Goal: Task Accomplishment & Management: Manage account settings

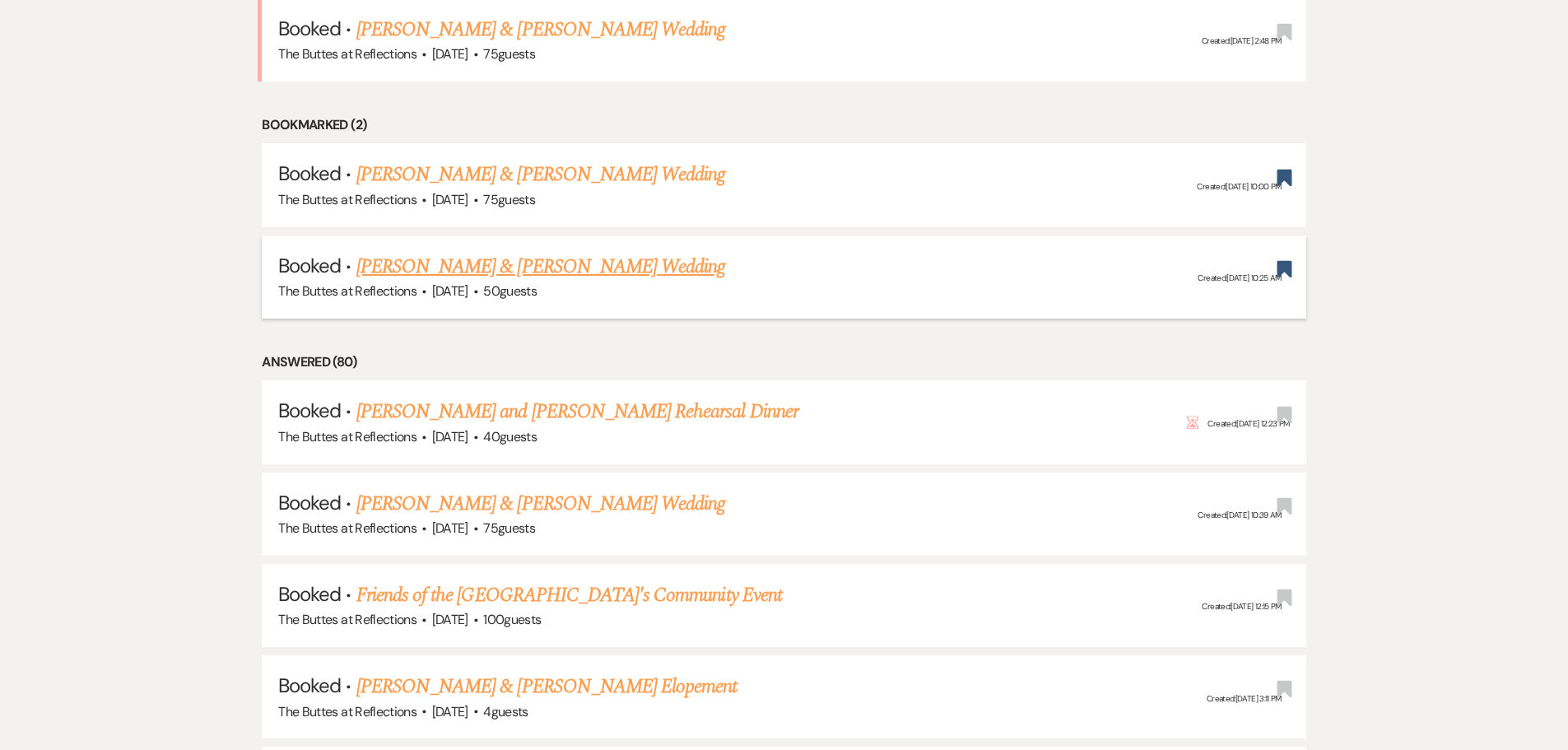
scroll to position [1235, 0]
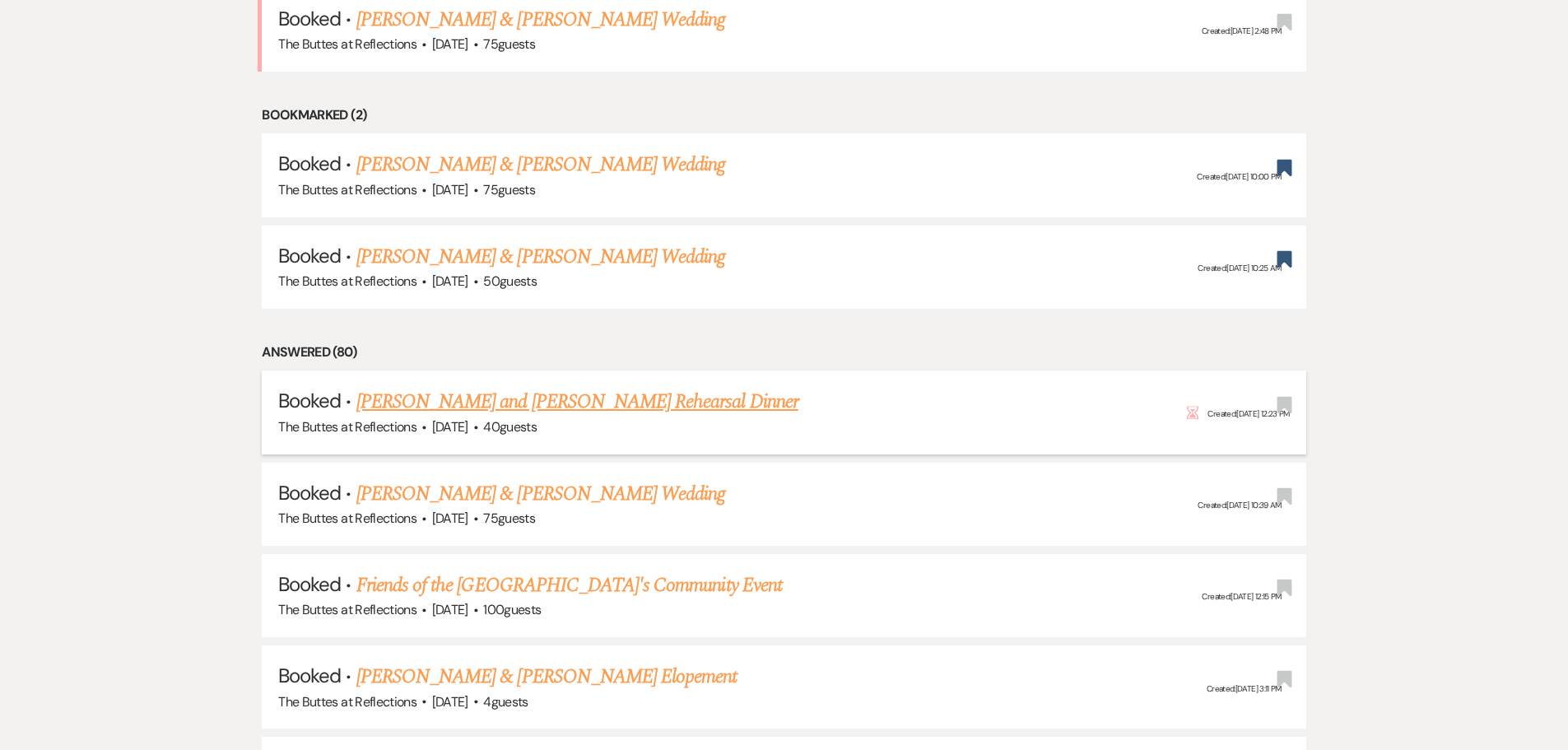
click at [534, 403] on link "[PERSON_NAME] and [PERSON_NAME] Rehearsal Dinner" at bounding box center [578, 401] width 442 height 30
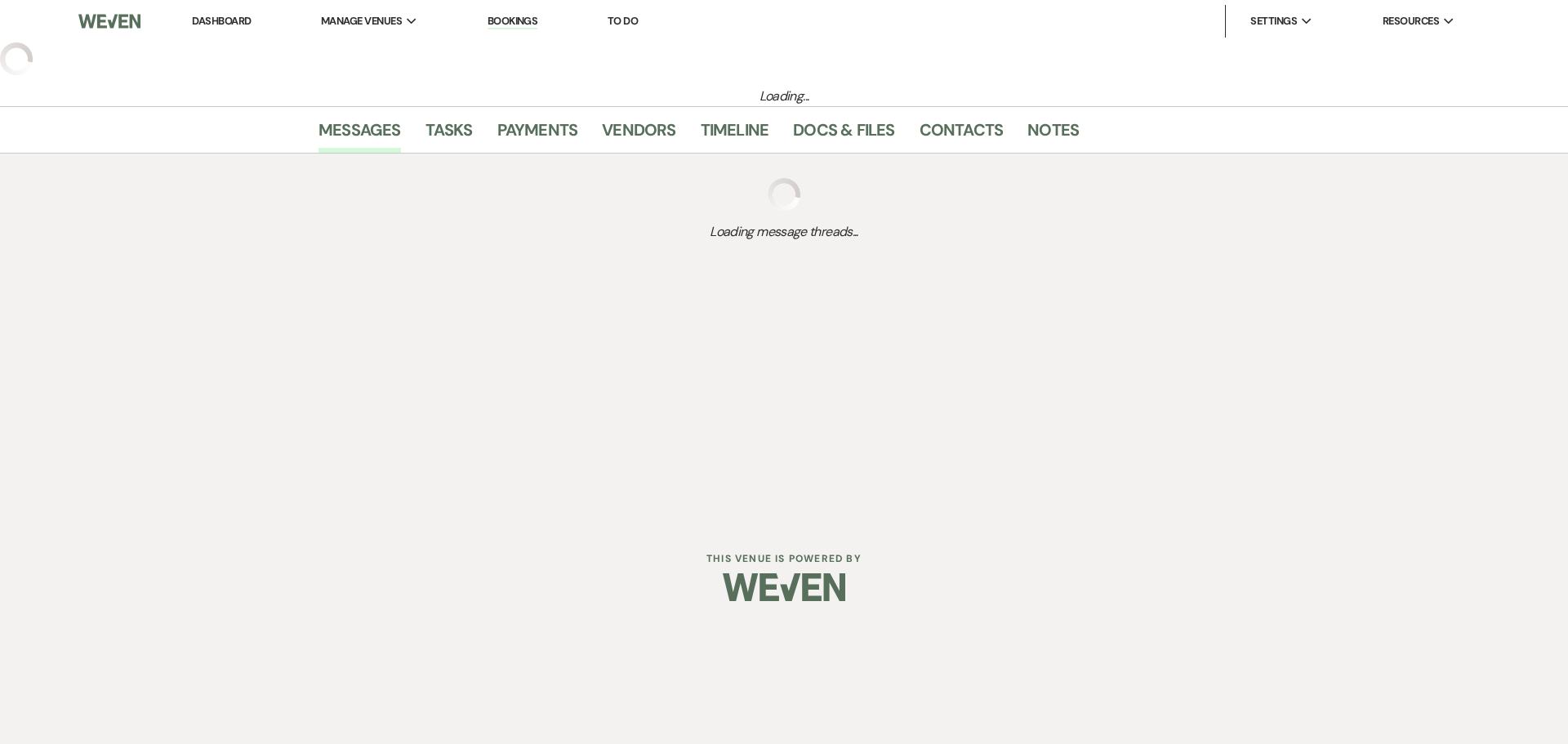
select select "1"
select select "11"
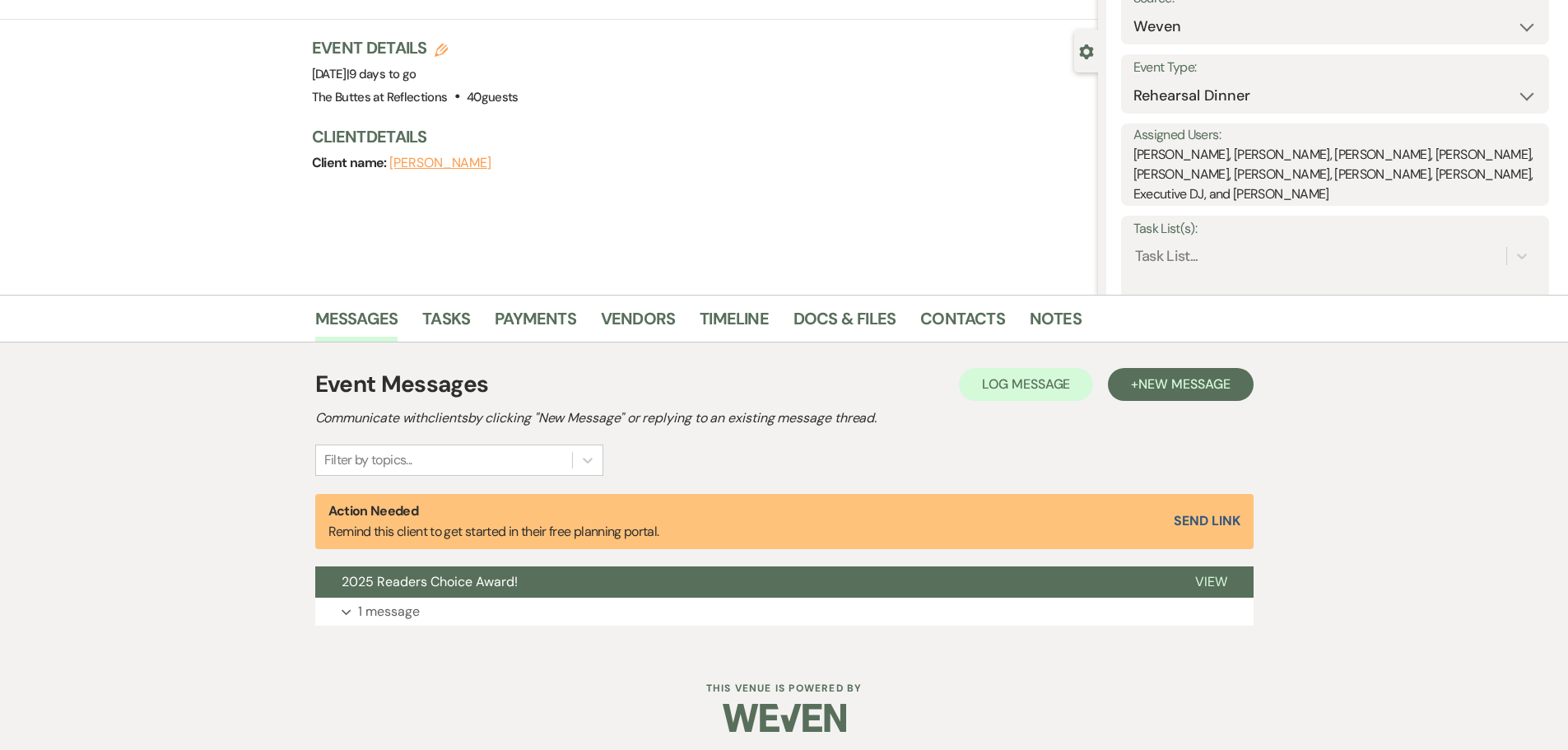
scroll to position [125, 0]
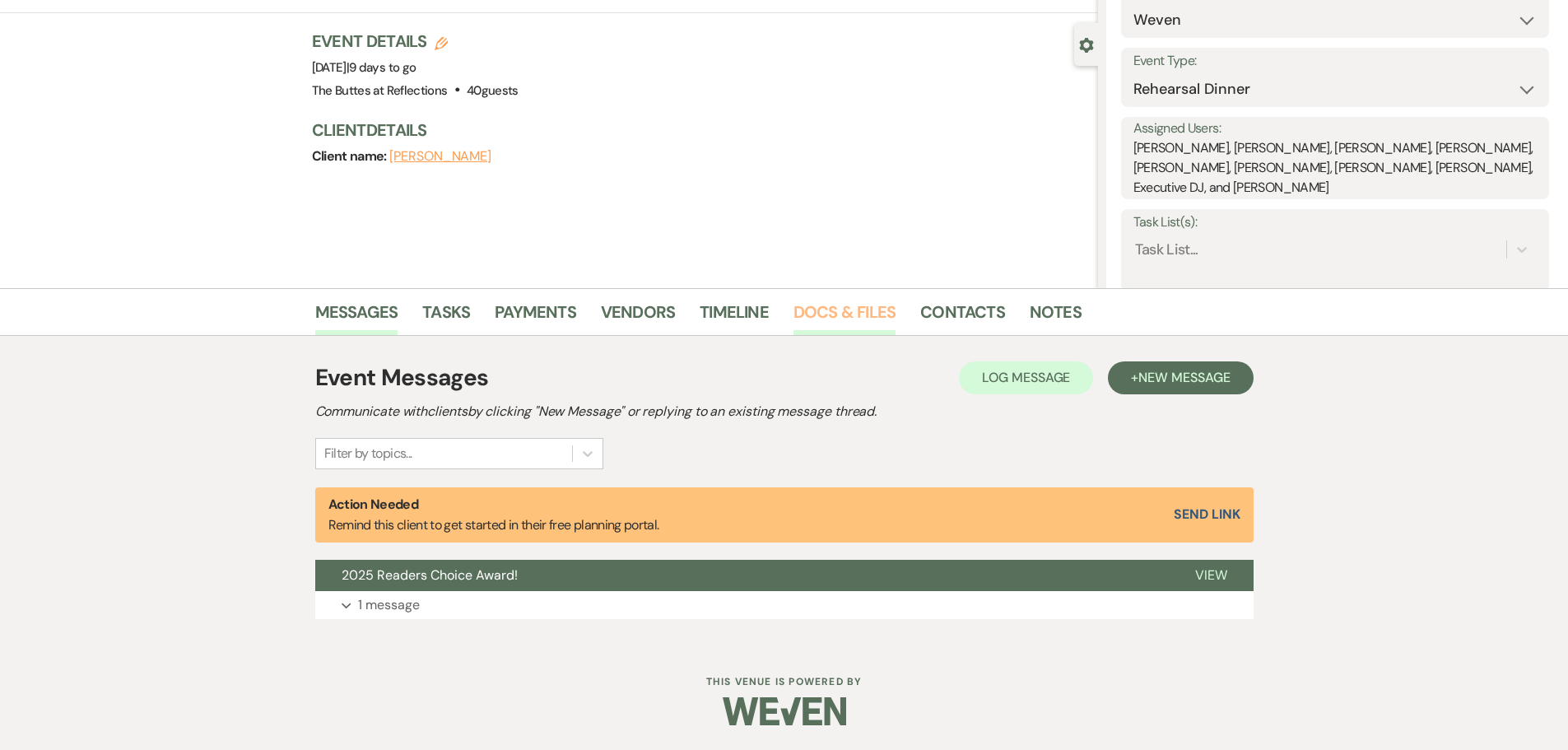
click at [804, 312] on link "Docs & Files" at bounding box center [844, 317] width 102 height 36
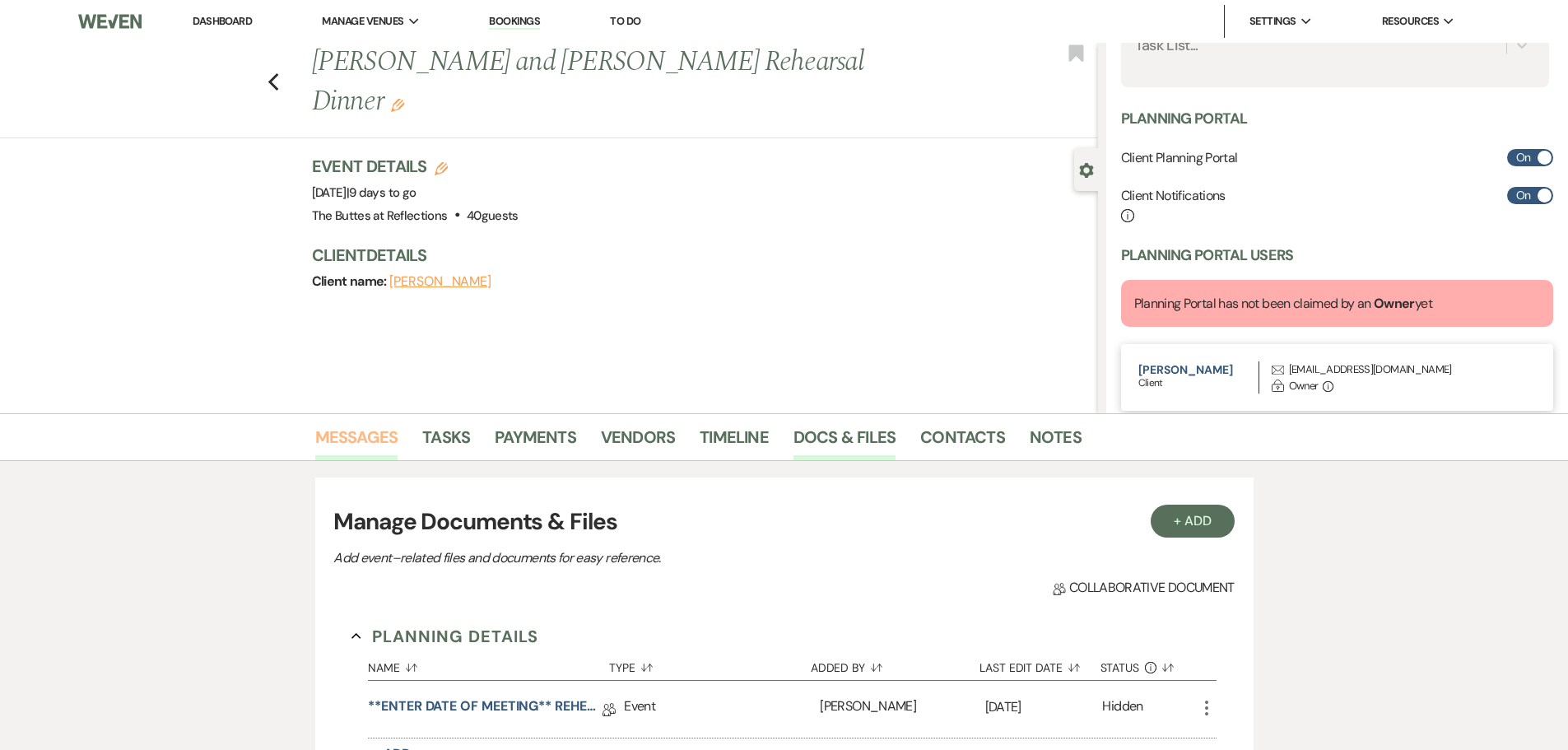
click at [368, 430] on link "Messages" at bounding box center [356, 442] width 83 height 36
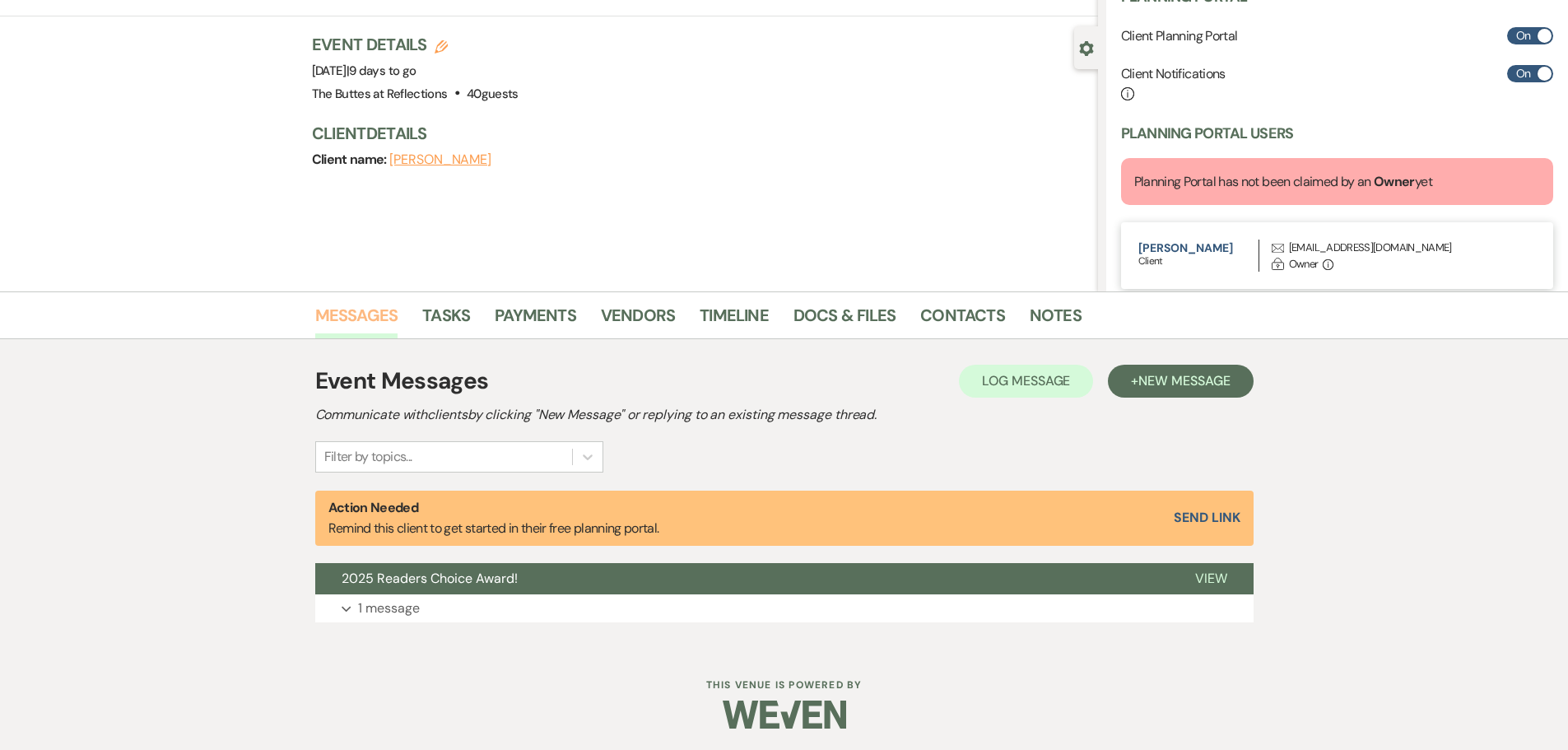
scroll to position [125, 0]
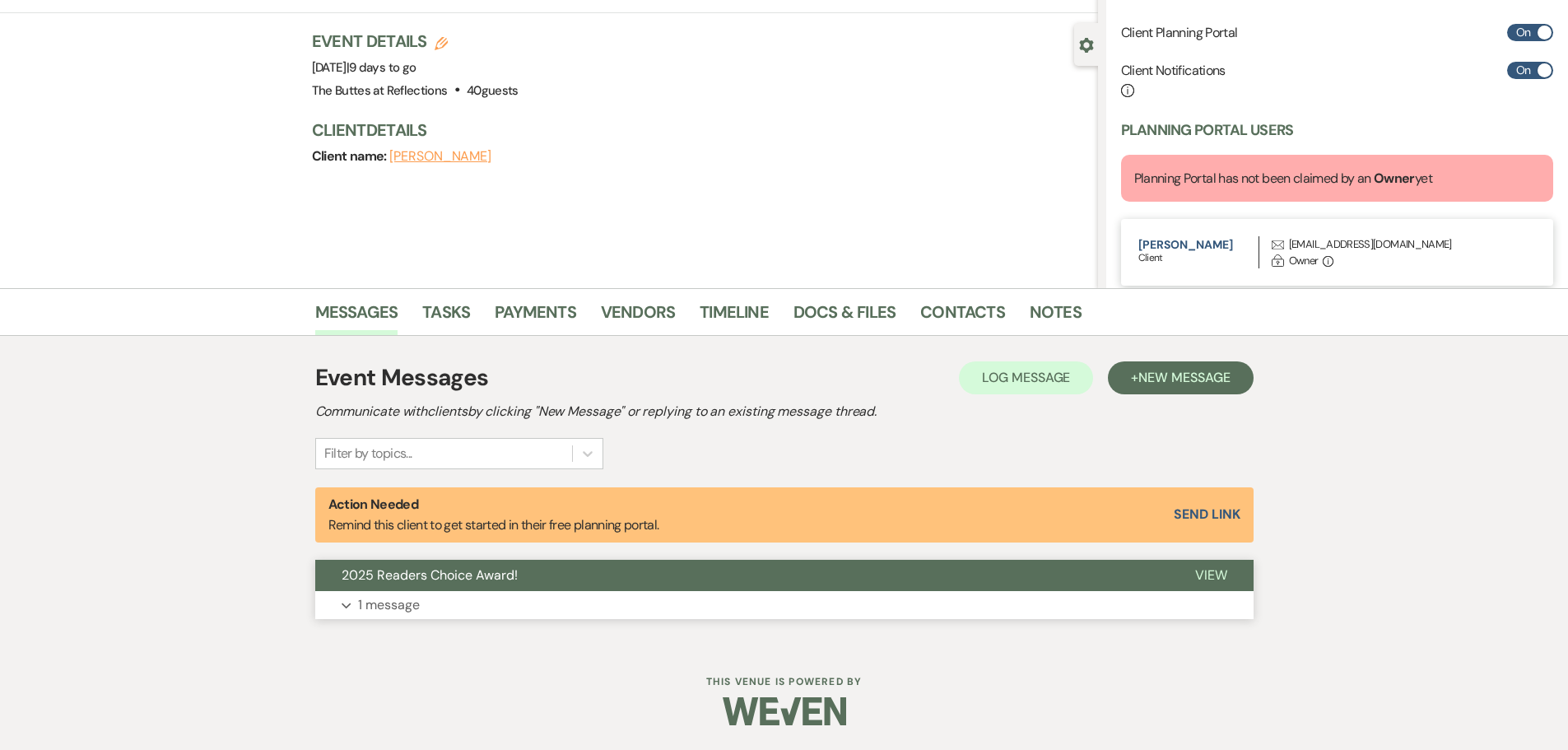
click at [389, 602] on p "1 message" at bounding box center [389, 604] width 62 height 21
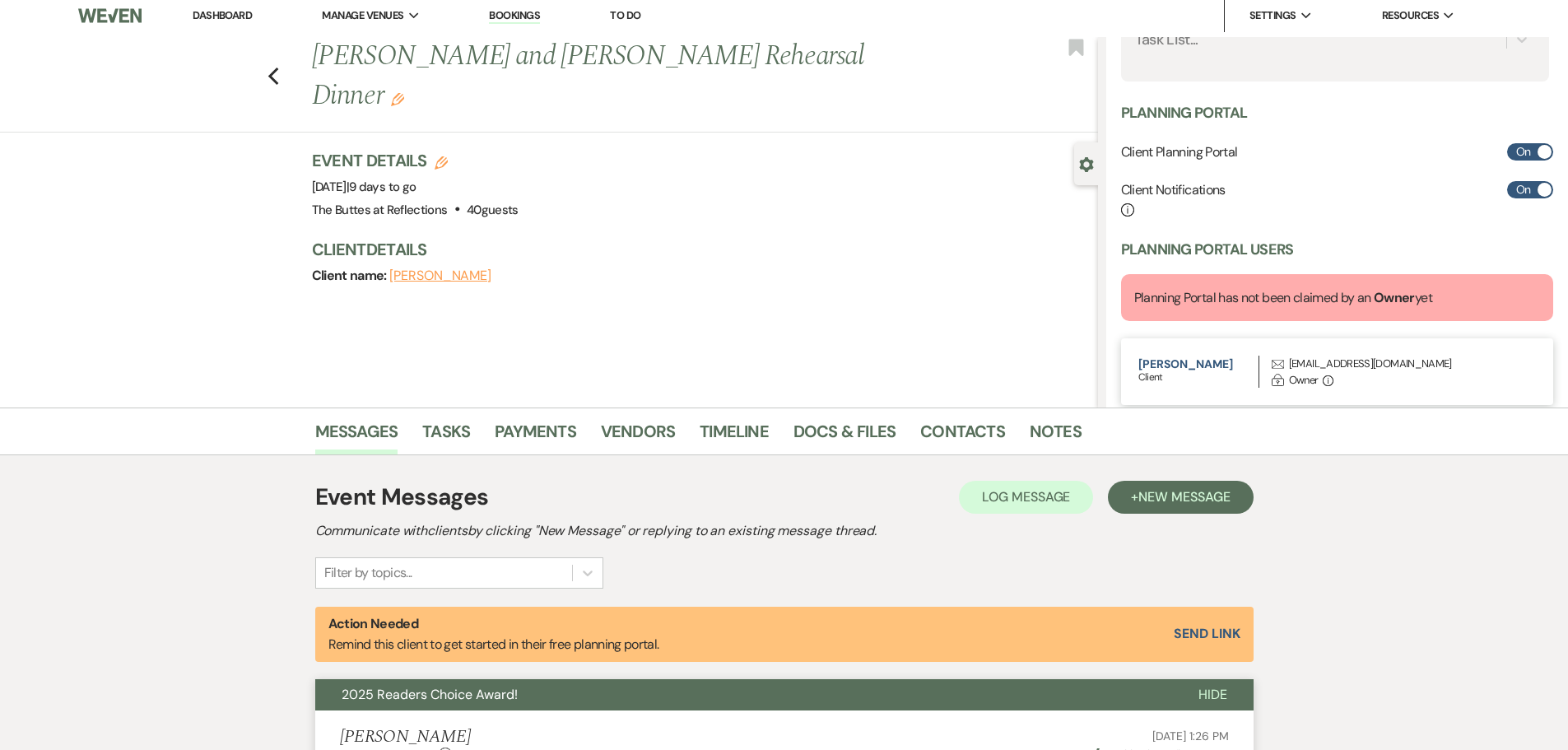
scroll to position [0, 0]
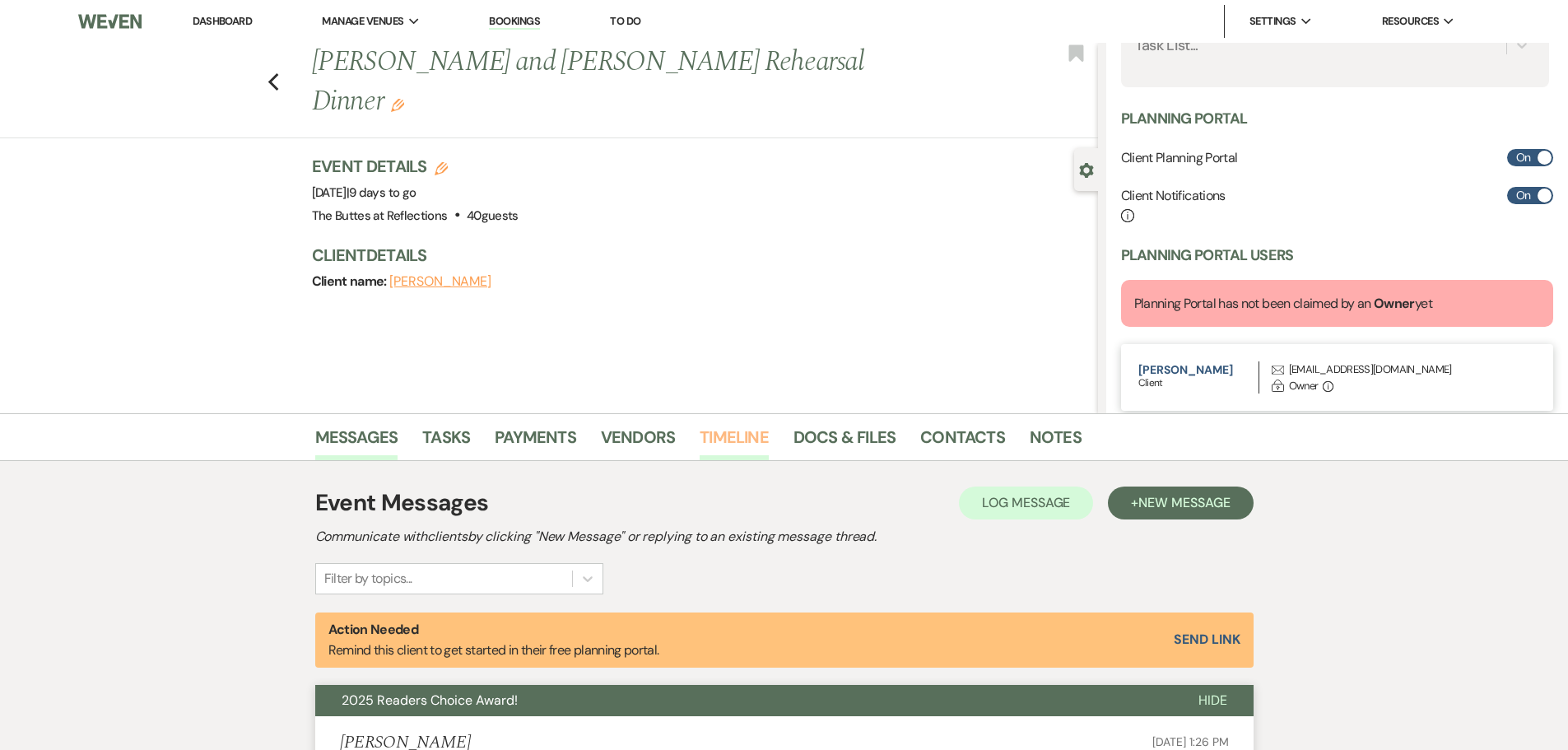
click at [719, 438] on link "Timeline" at bounding box center [733, 442] width 69 height 36
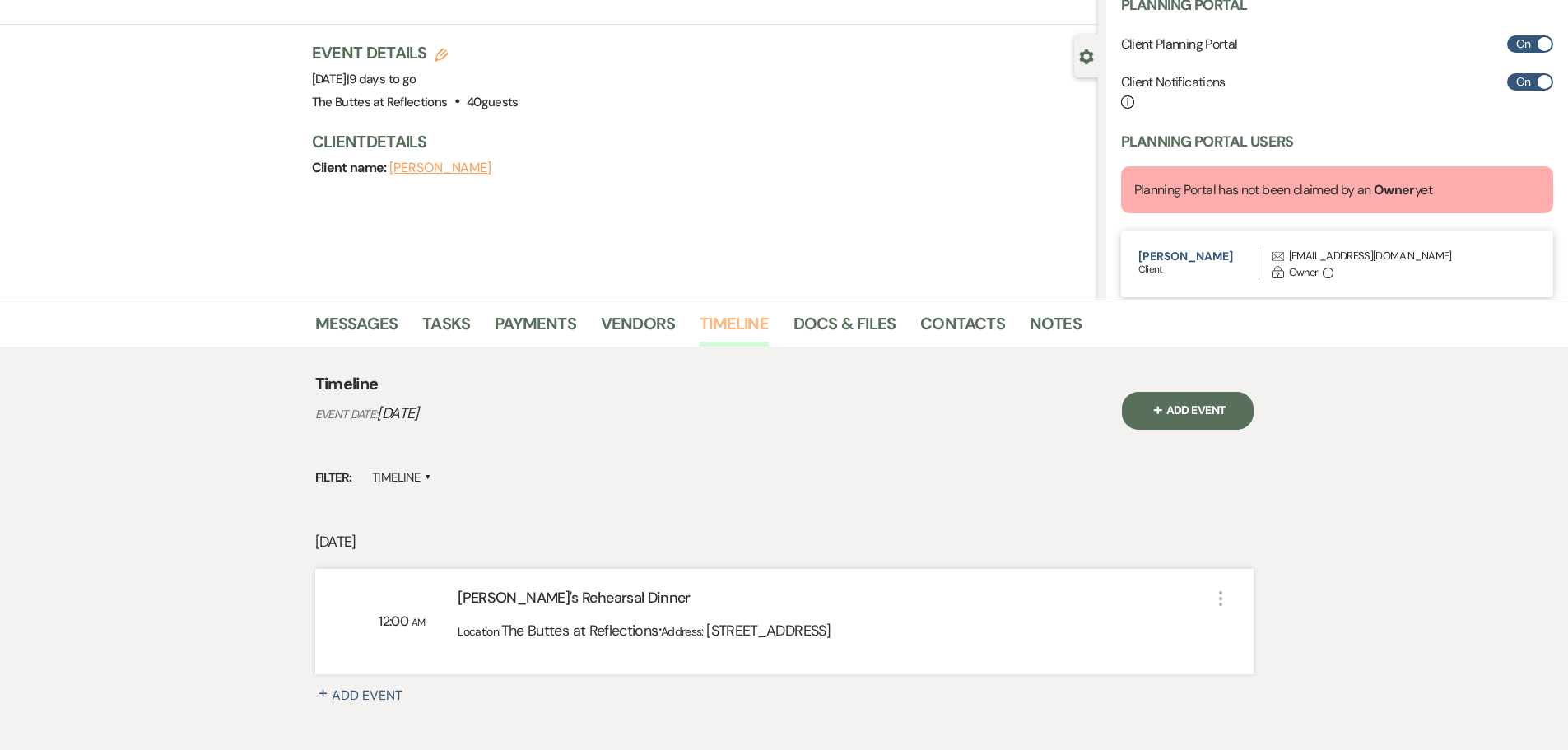
scroll to position [239, 0]
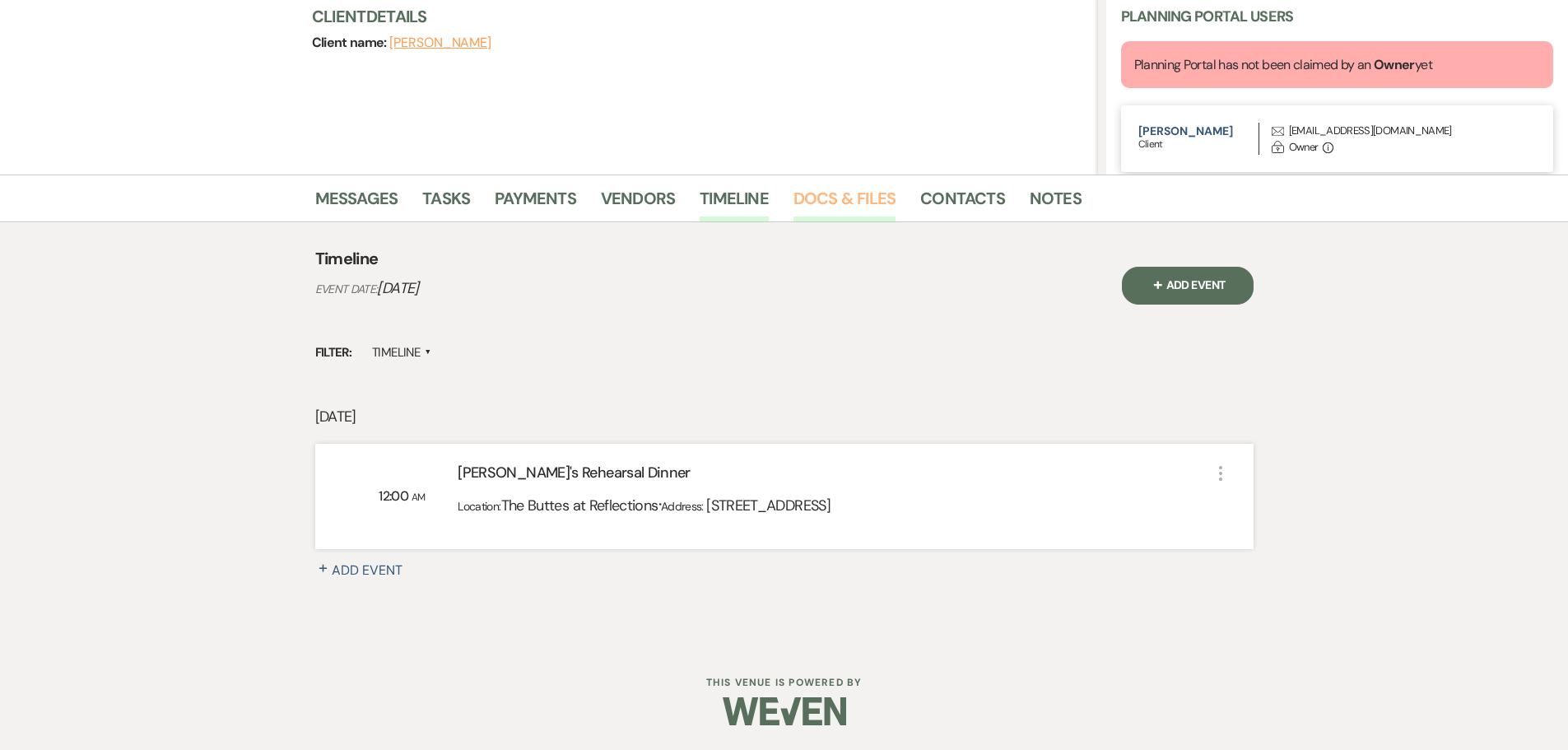
click at [829, 202] on link "Docs & Files" at bounding box center [844, 203] width 102 height 36
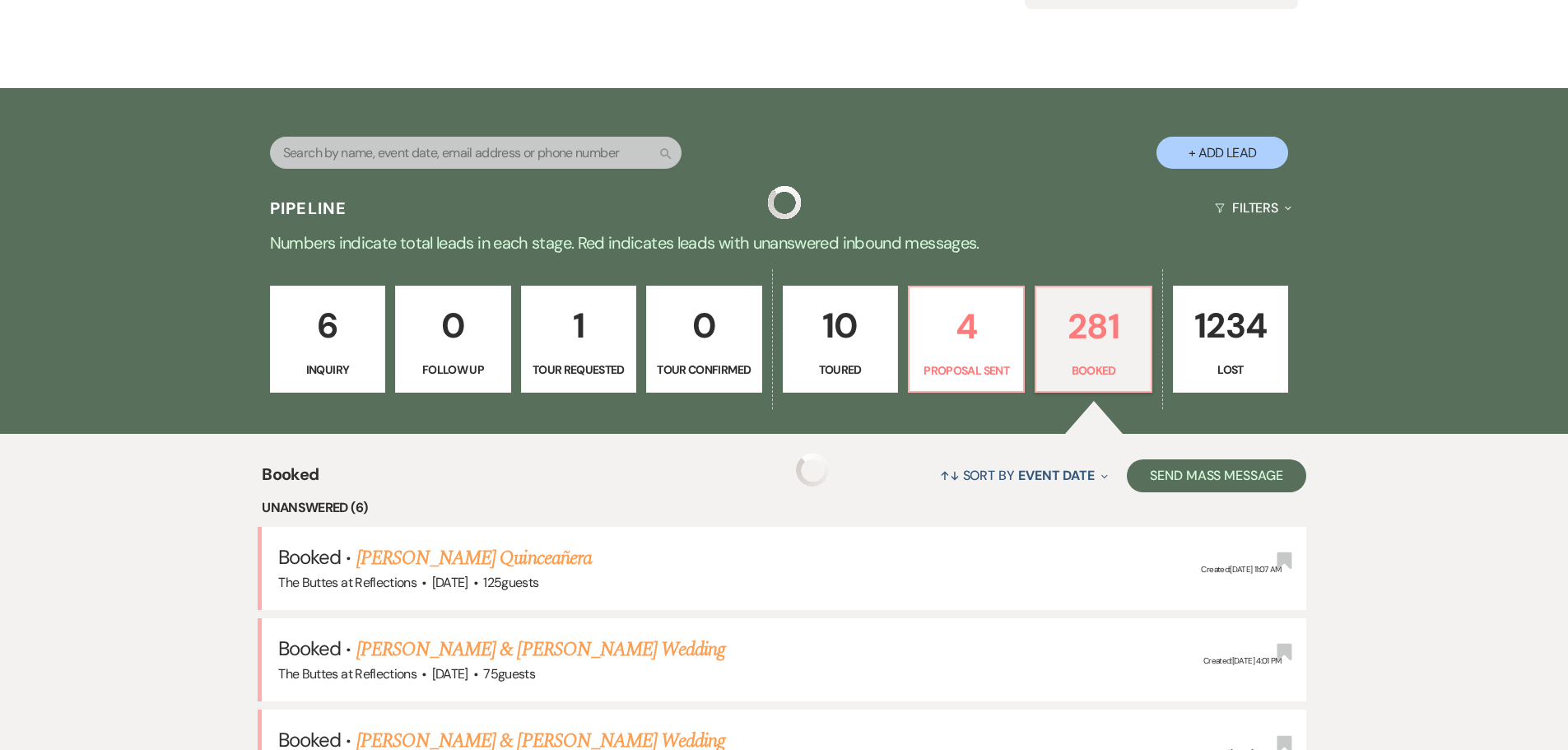
scroll to position [1235, 0]
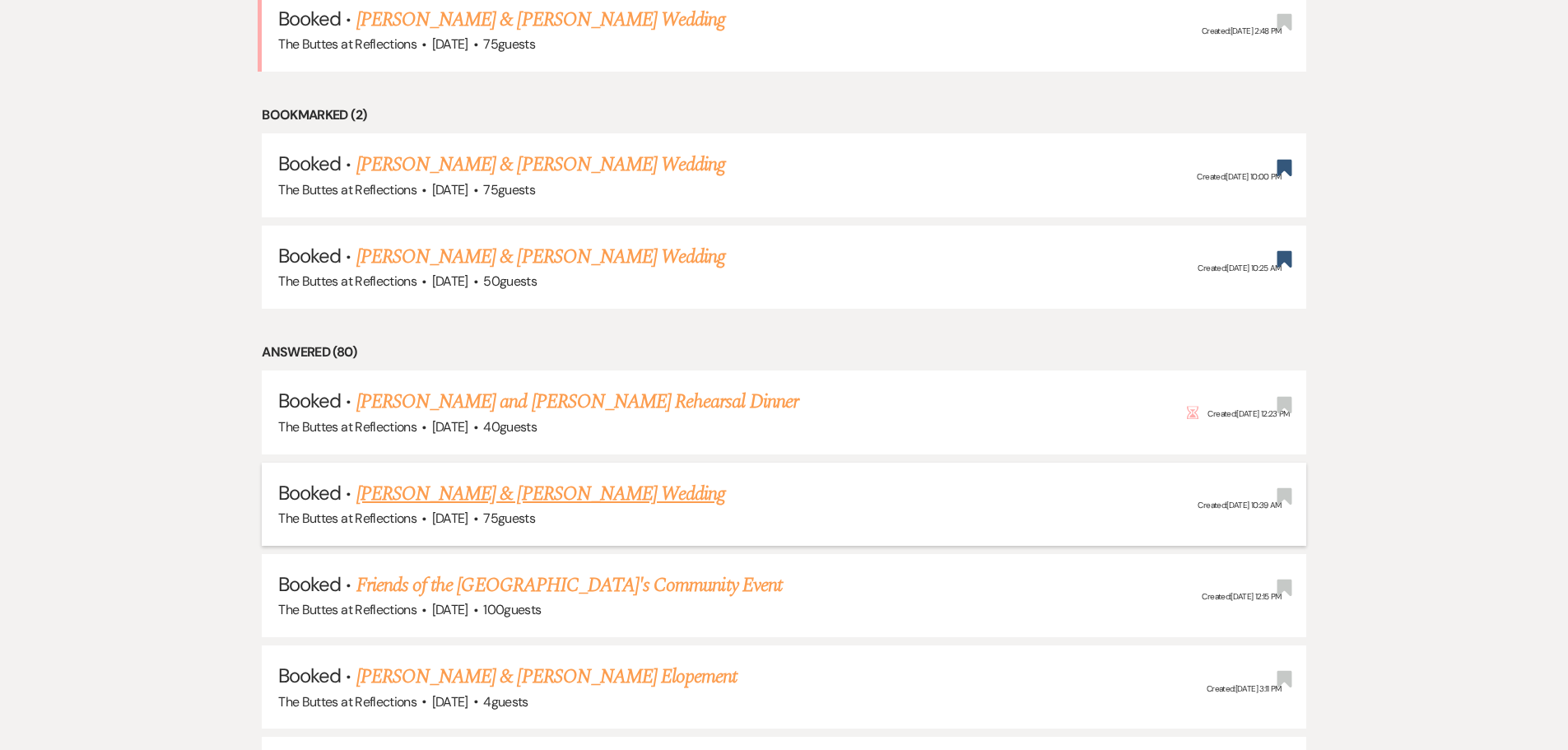
click at [489, 495] on link "[PERSON_NAME] & [PERSON_NAME] Wedding" at bounding box center [541, 494] width 368 height 30
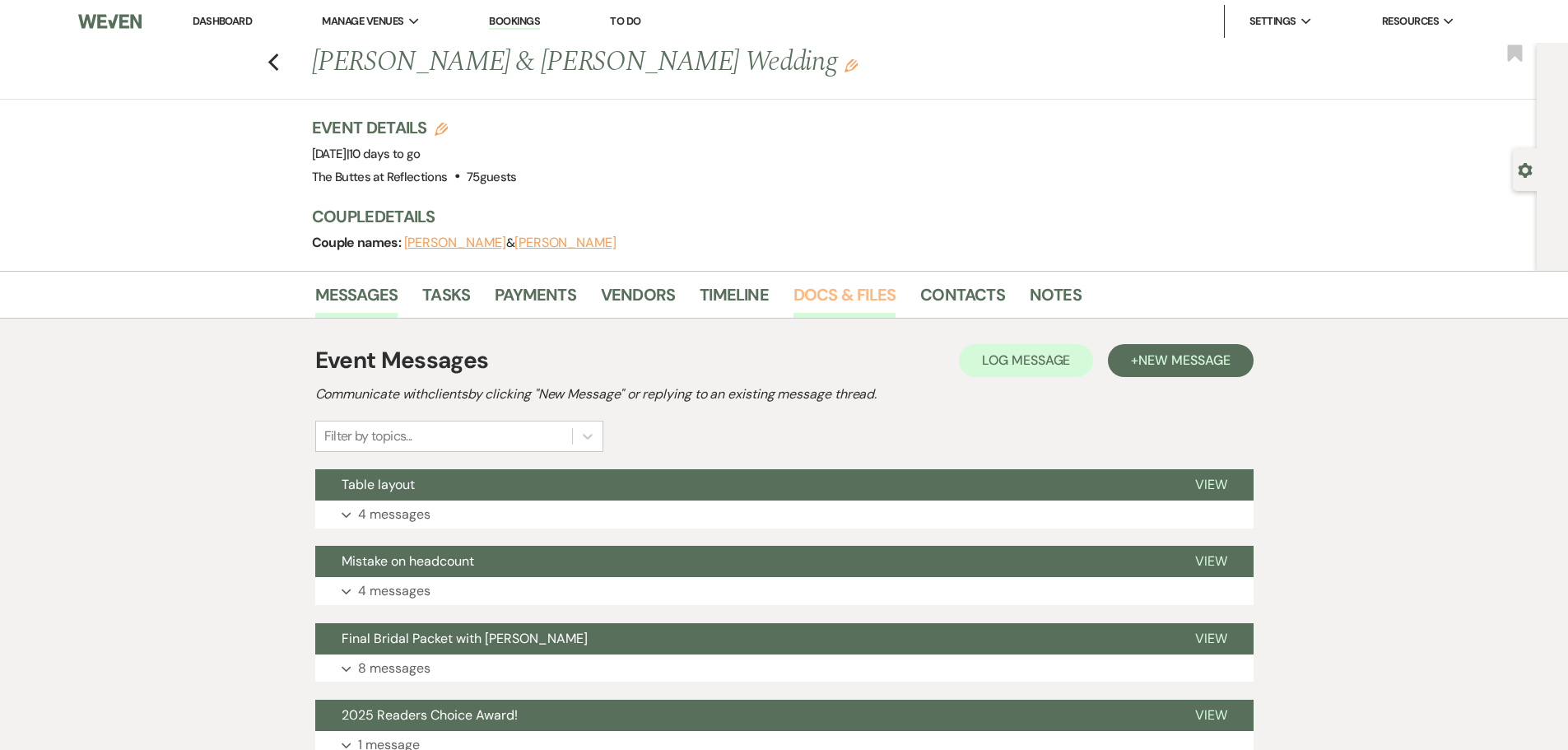
click at [815, 295] on link "Docs & Files" at bounding box center [844, 299] width 102 height 36
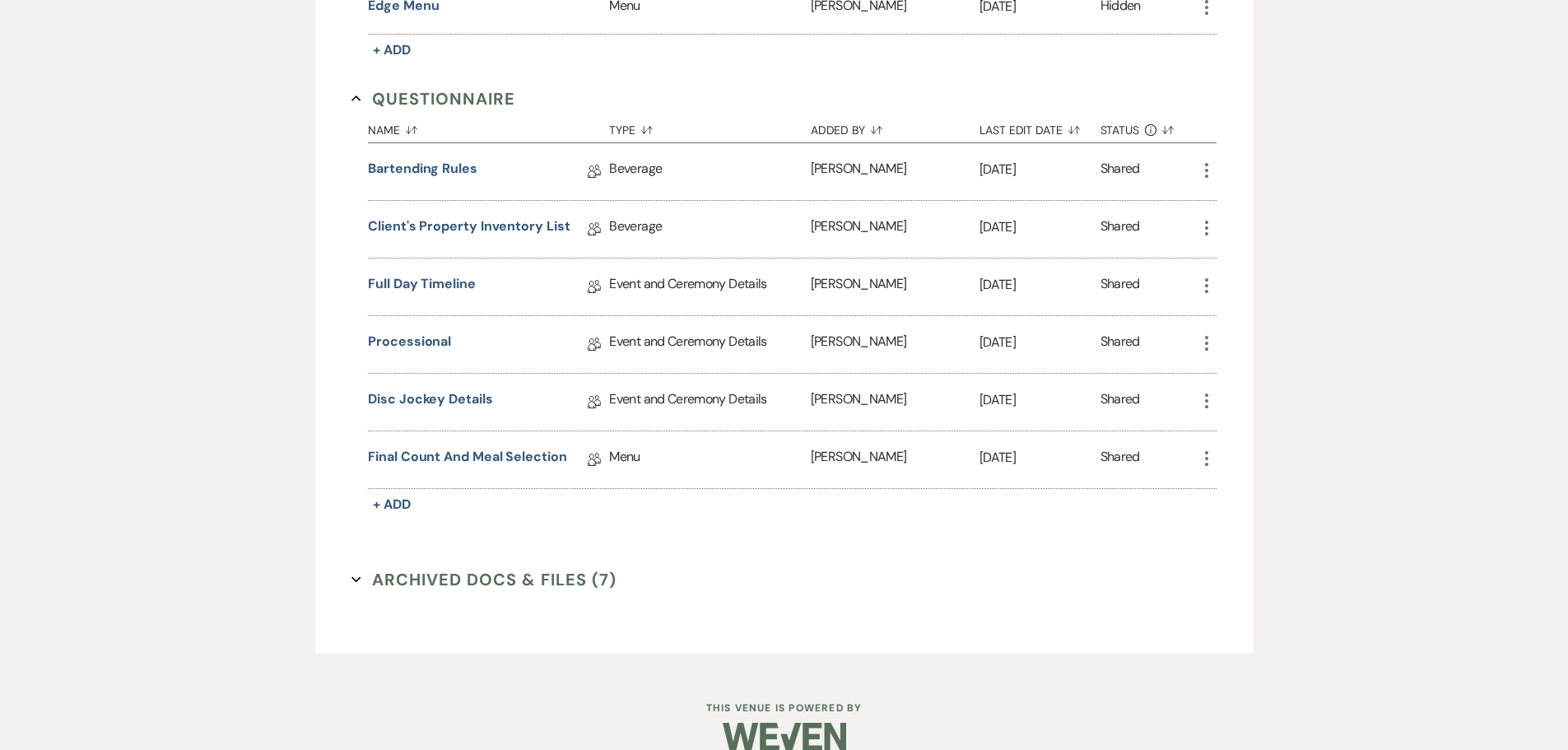
scroll to position [905, 0]
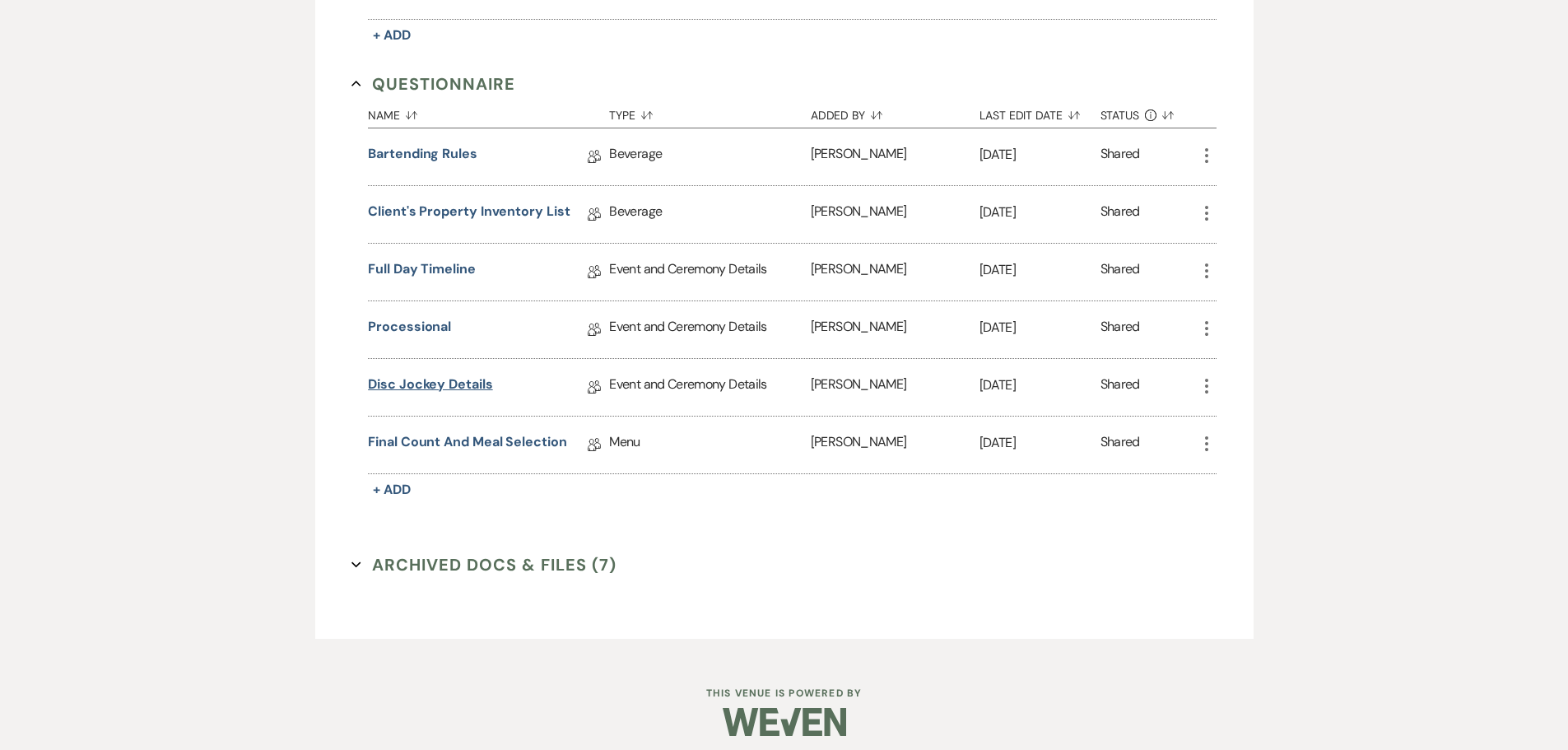
click at [408, 381] on link "Disc Jockey Details" at bounding box center [429, 387] width 124 height 26
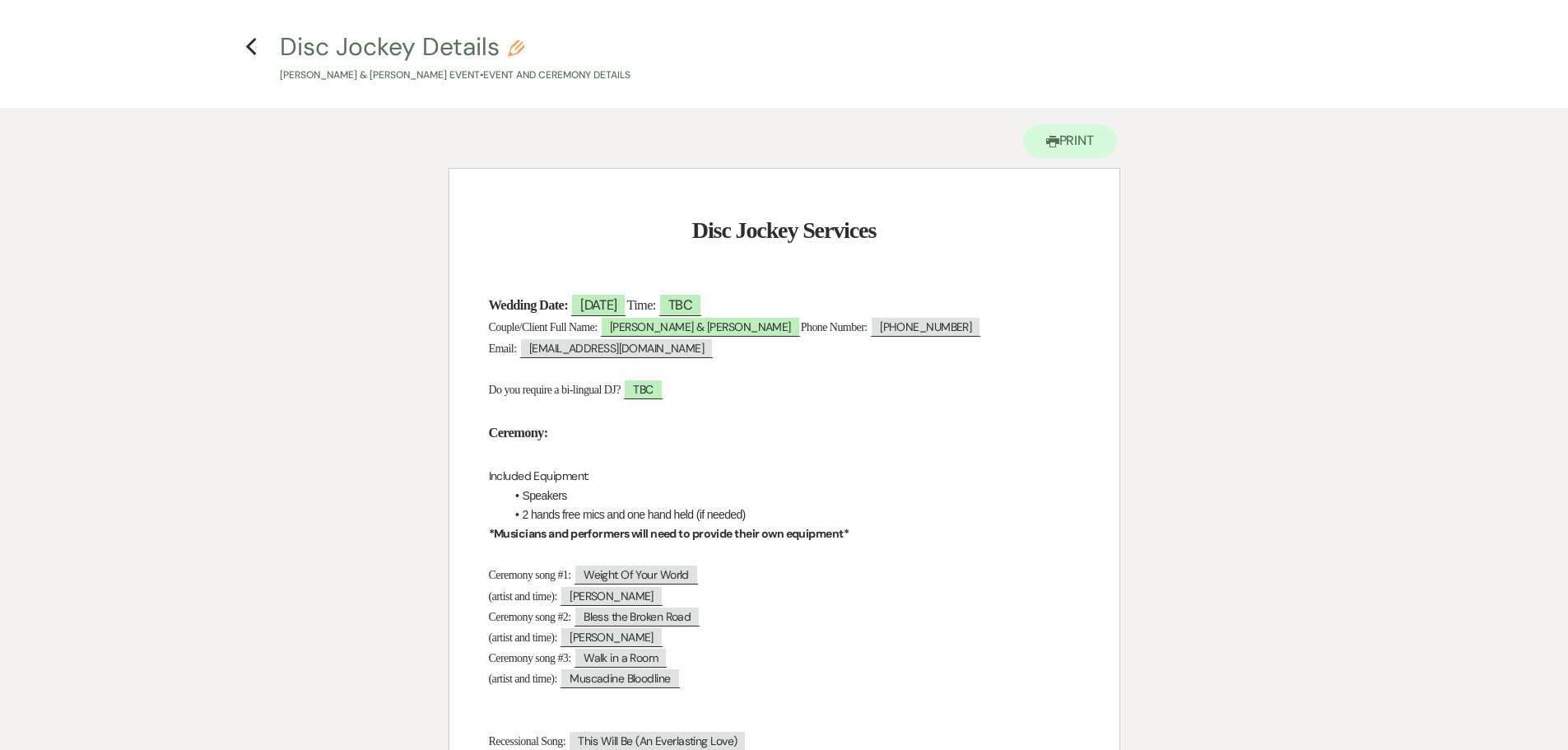
scroll to position [82, 0]
